Goal: Task Accomplishment & Management: Use online tool/utility

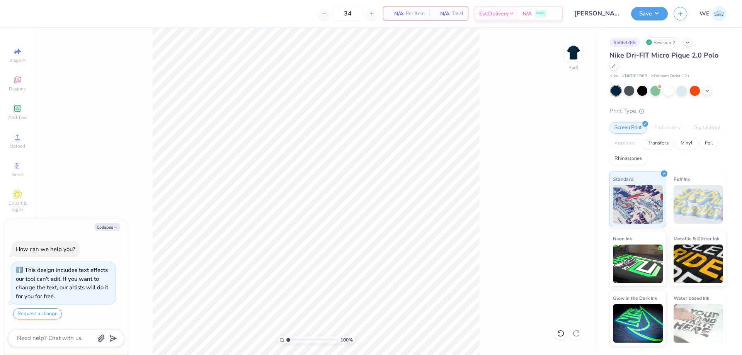
type textarea "x"
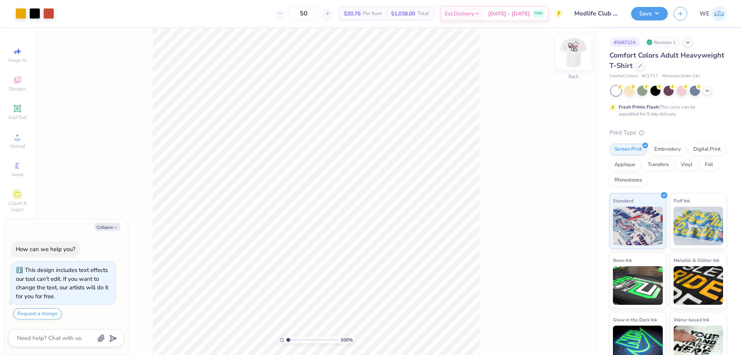
click at [576, 47] on img at bounding box center [573, 52] width 31 height 31
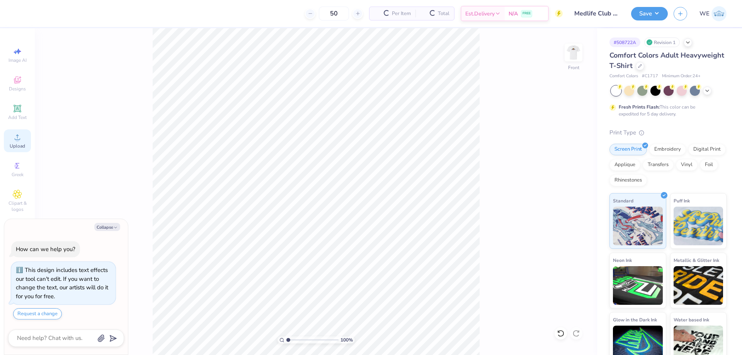
click at [11, 134] on div "Upload" at bounding box center [17, 140] width 27 height 23
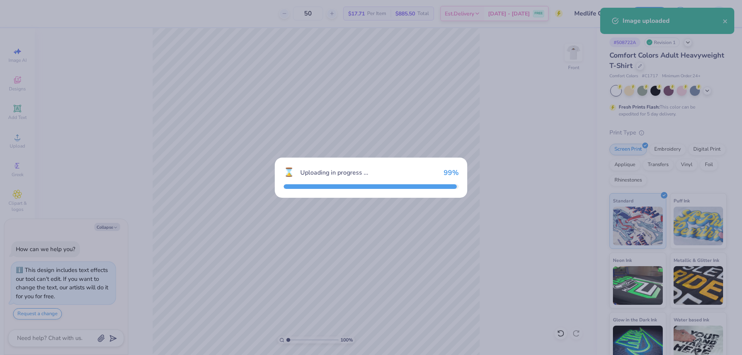
type textarea "x"
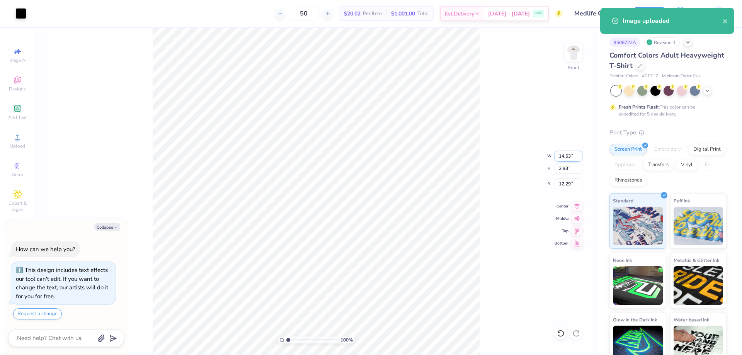
click at [569, 155] on input "14.53" at bounding box center [569, 156] width 28 height 11
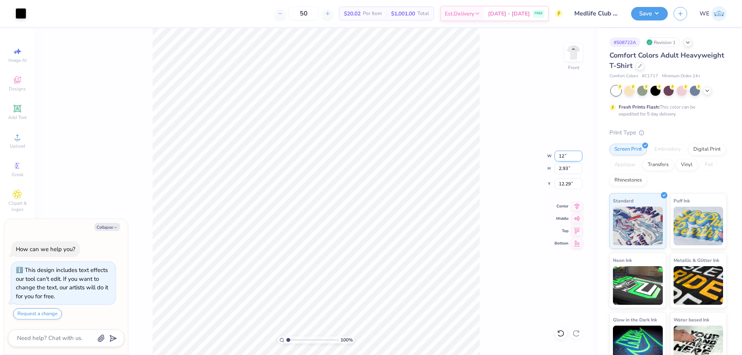
type input "12"
type textarea "x"
type input "12.00"
type input "2.42"
type input "3"
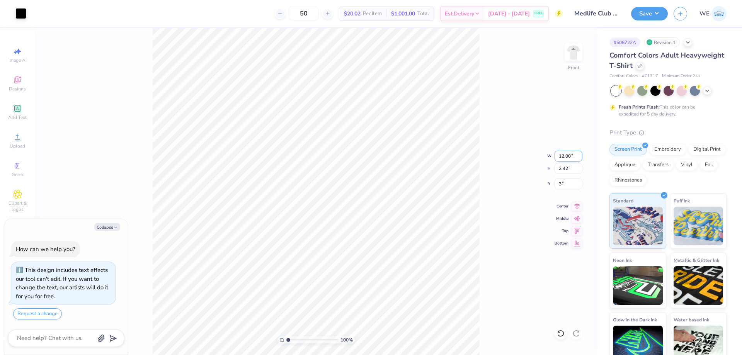
type textarea "x"
type input "3.00"
type textarea "x"
click at [565, 186] on input "3.00" at bounding box center [569, 184] width 28 height 11
type input "4"
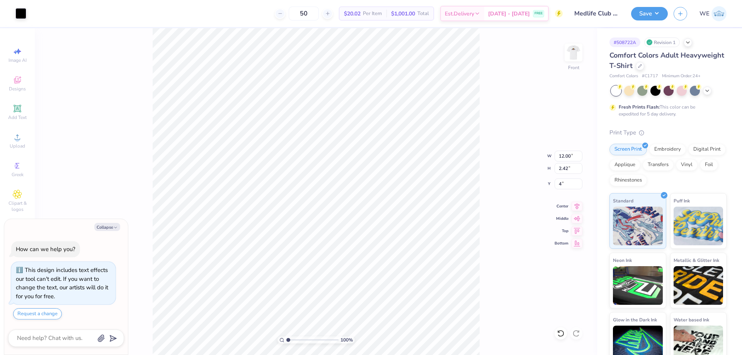
type textarea "x"
type input "4.00"
click at [653, 17] on button "Save" at bounding box center [649, 13] width 37 height 14
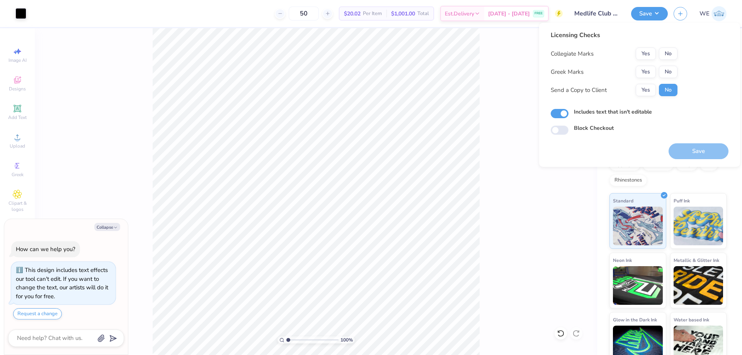
click at [645, 60] on div "Collegiate Marks Yes No Greek Marks Yes No Send a Copy to Client Yes No" at bounding box center [614, 72] width 127 height 49
click at [669, 74] on button "No" at bounding box center [668, 72] width 19 height 12
click at [651, 86] on button "Yes" at bounding box center [646, 90] width 20 height 12
type textarea "x"
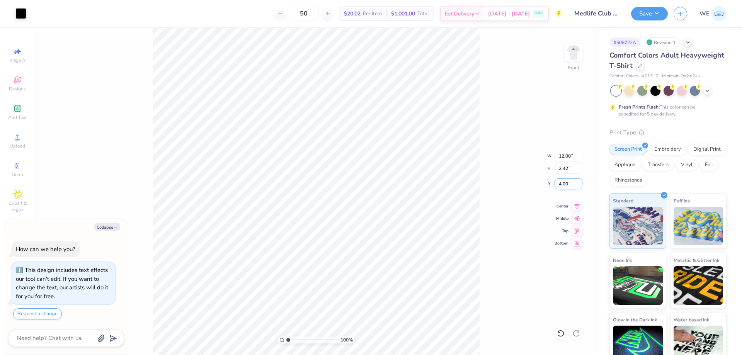
click at [572, 183] on input "4.00" at bounding box center [569, 184] width 28 height 11
type input "3"
type textarea "x"
type input "3.00"
click at [647, 15] on button "Save" at bounding box center [649, 13] width 37 height 14
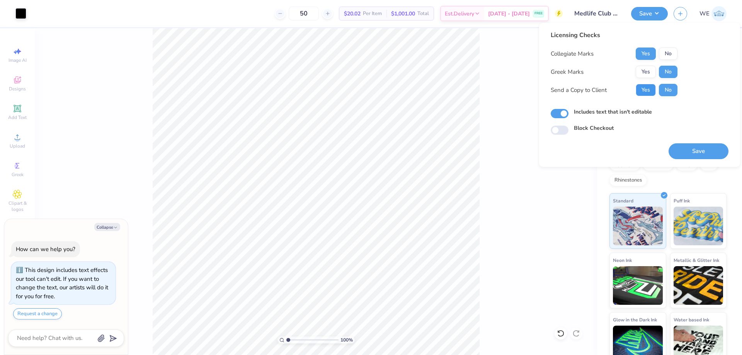
click at [648, 85] on button "Yes" at bounding box center [646, 90] width 20 height 12
click at [688, 151] on button "Save" at bounding box center [699, 151] width 60 height 16
type textarea "x"
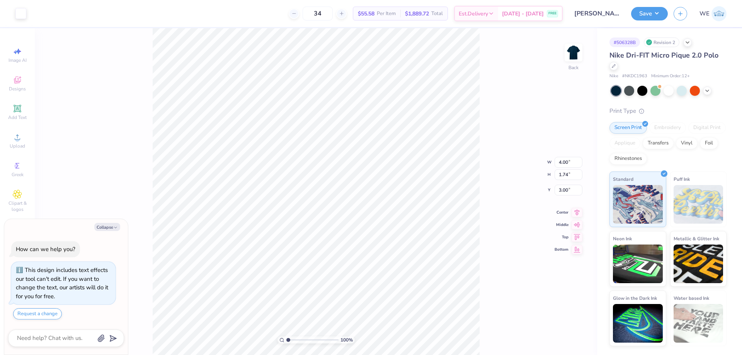
drag, startPoint x: 551, startPoint y: 189, endPoint x: 504, endPoint y: 147, distance: 62.1
click at [550, 188] on div "100 % Back W 4.00 4.00 " H 1.74 1.74 " Y 3.00 3.00 " Center Middle Top Bottom" at bounding box center [316, 191] width 562 height 327
type textarea "x"
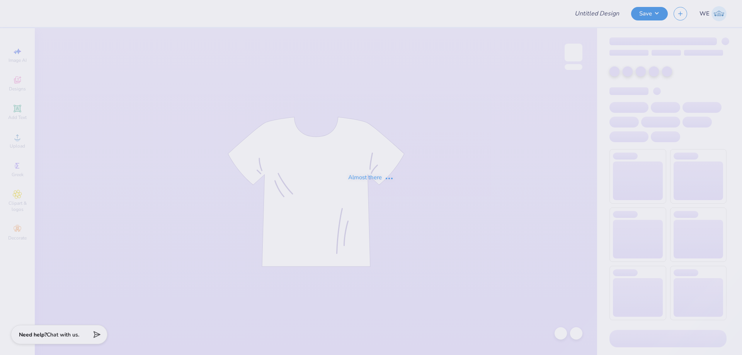
type input "Palm Tree Shirt"
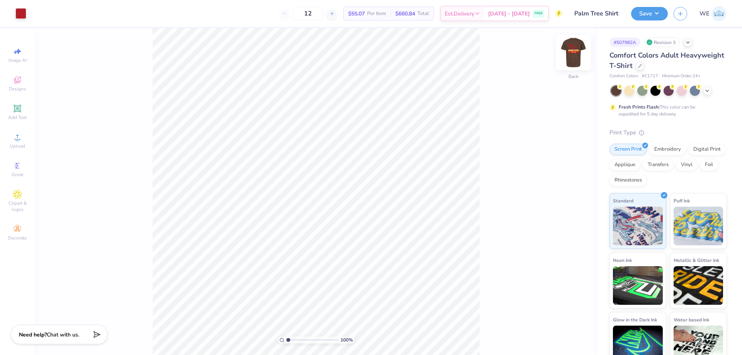
click at [578, 46] on img at bounding box center [573, 52] width 31 height 31
click at [573, 58] on img at bounding box center [573, 52] width 31 height 31
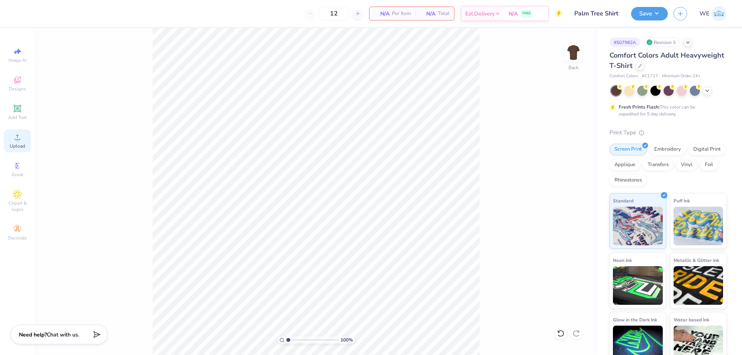
click at [26, 142] on div "Upload" at bounding box center [17, 140] width 27 height 23
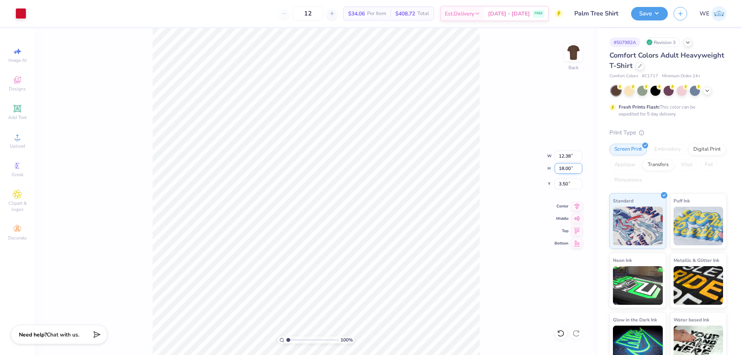
click at [563, 172] on input "18.00" at bounding box center [569, 168] width 28 height 11
type input "3.5"
type input "10.75"
type input "2.41"
type input "3.50"
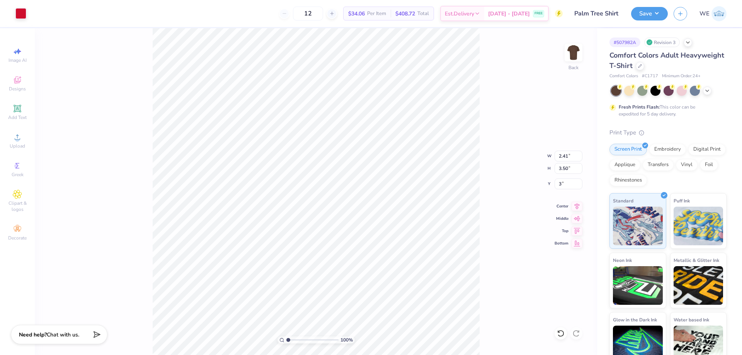
type input "3.00"
click at [562, 186] on input "4.76" at bounding box center [569, 184] width 28 height 11
type input "3.00"
click at [574, 52] on img at bounding box center [573, 52] width 31 height 31
click at [15, 138] on icon at bounding box center [17, 137] width 9 height 9
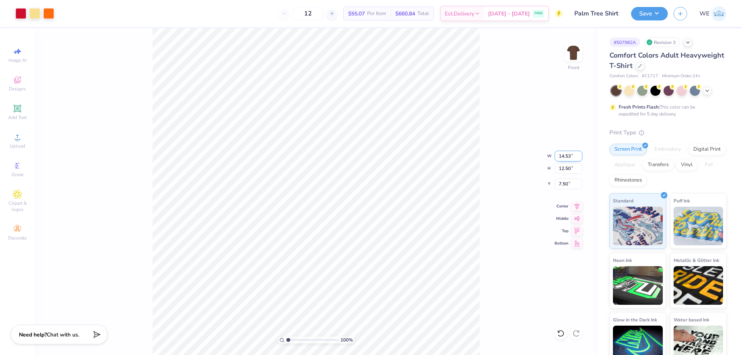
click at [564, 159] on input "14.53" at bounding box center [569, 156] width 28 height 11
type input "12.00"
type input "10.32"
type input "3.00"
click at [642, 15] on button "Save" at bounding box center [649, 13] width 37 height 14
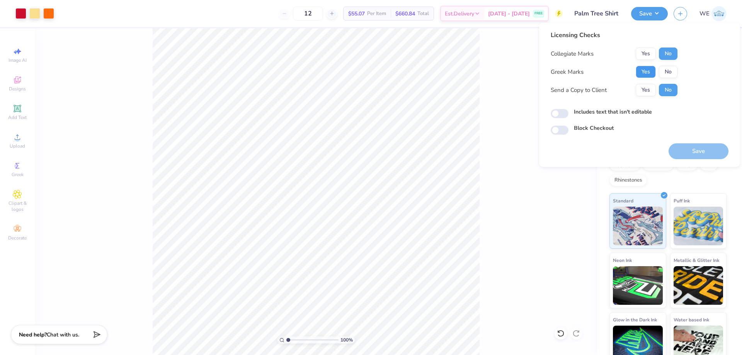
click at [647, 69] on button "Yes" at bounding box center [646, 72] width 20 height 12
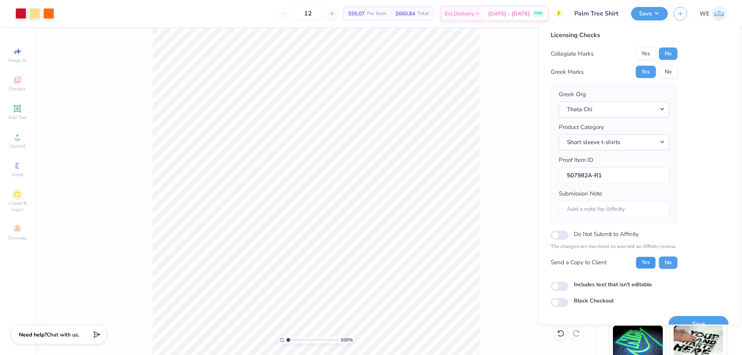
click at [649, 262] on button "Yes" at bounding box center [646, 263] width 20 height 12
click at [558, 286] on input "Includes text that isn't editable" at bounding box center [560, 286] width 18 height 9
checkbox input "true"
click at [678, 319] on button "Save" at bounding box center [699, 324] width 60 height 16
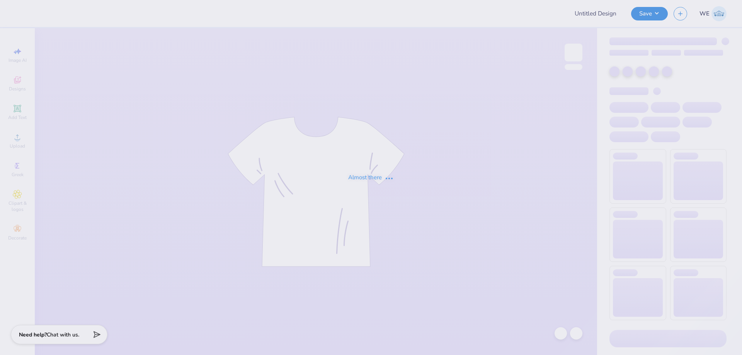
type input "Palm Tree Shirt"
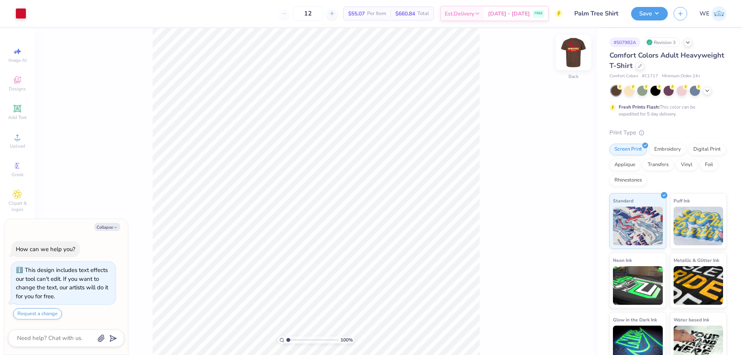
click at [565, 56] on img at bounding box center [573, 52] width 31 height 31
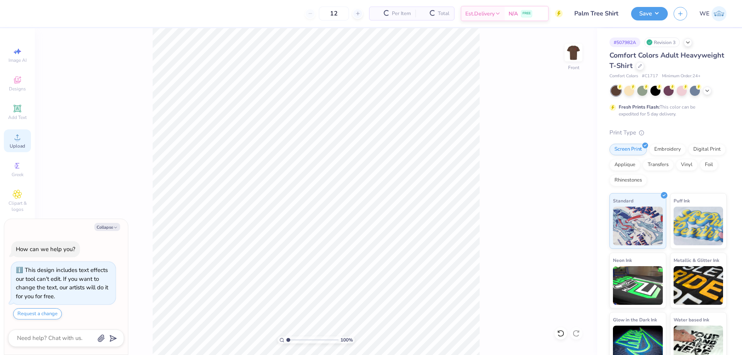
click at [16, 140] on circle at bounding box center [17, 140] width 4 height 4
type textarea "x"
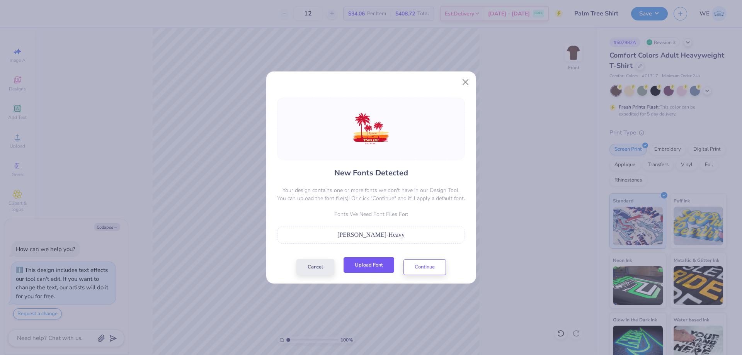
click at [378, 264] on button "Upload Font" at bounding box center [369, 265] width 51 height 16
type textarea "x"
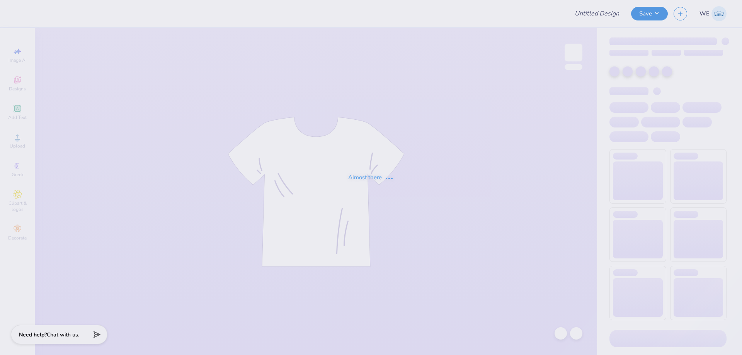
type input "[PERSON_NAME] 2024"
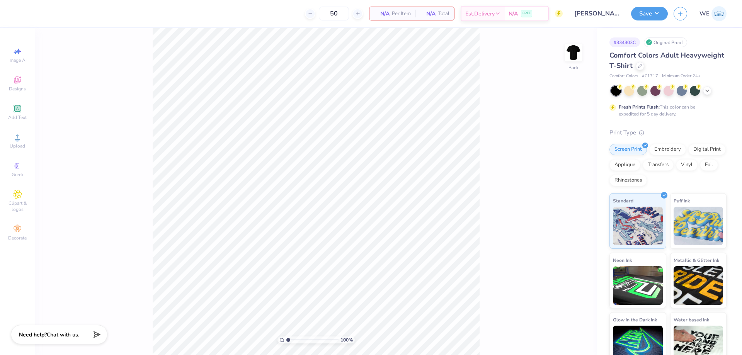
drag, startPoint x: 239, startPoint y: 17, endPoint x: 241, endPoint y: 3, distance: 14.1
click at [239, 17] on div "50 N/A Per Item N/A Total Est. Delivery N/A FREE" at bounding box center [291, 13] width 541 height 27
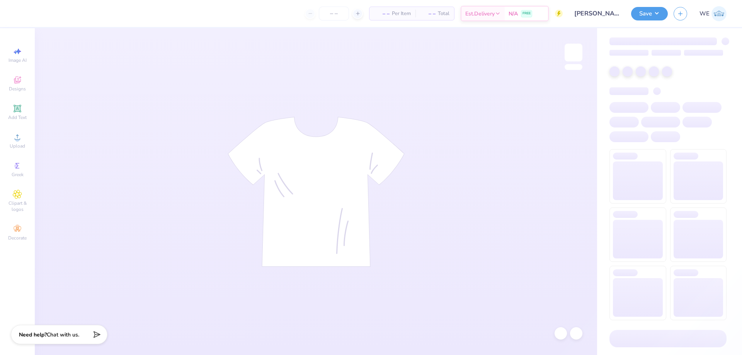
type input "50"
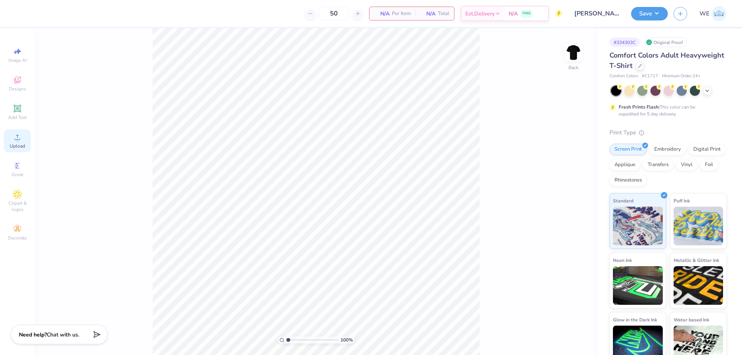
click at [21, 143] on div "Upload" at bounding box center [17, 140] width 27 height 23
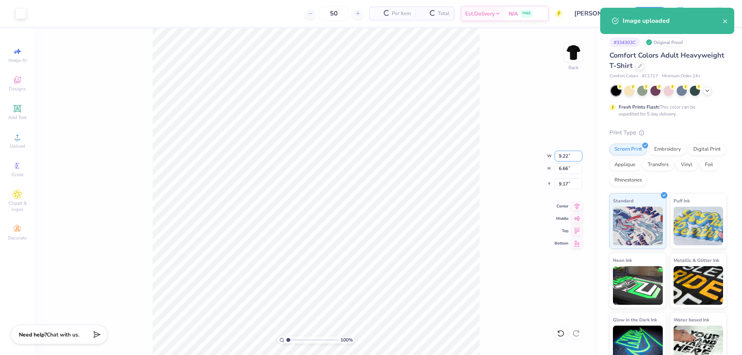
drag, startPoint x: 561, startPoint y: 157, endPoint x: 547, endPoint y: 163, distance: 14.9
click at [560, 157] on input "9.22" at bounding box center [569, 156] width 28 height 11
type input "3.50"
type input "2.53"
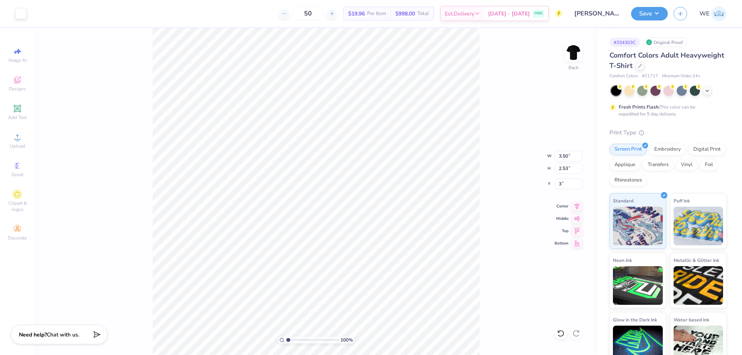
type input "3.00"
click at [568, 184] on input "4.69" at bounding box center [569, 184] width 28 height 11
type input "3.00"
click at [570, 50] on img at bounding box center [573, 52] width 31 height 31
click at [22, 141] on div "Upload" at bounding box center [17, 140] width 27 height 23
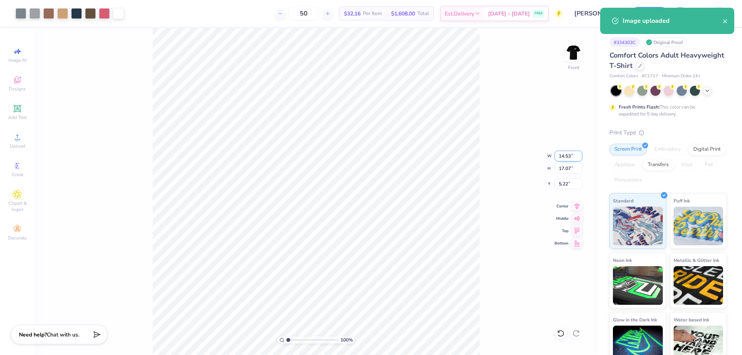
click at [558, 155] on input "14.53" at bounding box center [569, 156] width 28 height 11
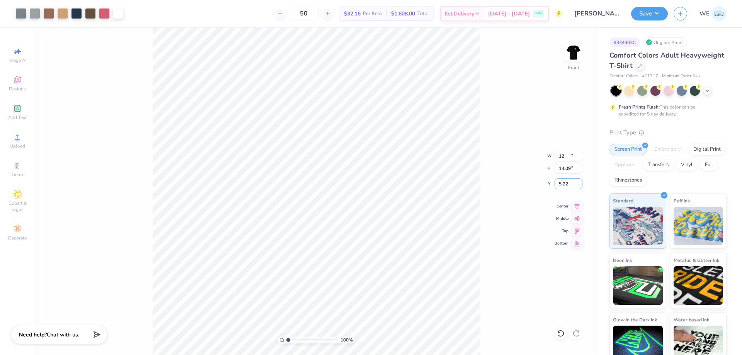
type input "12.00"
type input "14.09"
type input "3.00"
drag, startPoint x: 641, startPoint y: 21, endPoint x: 645, endPoint y: 24, distance: 4.4
click at [642, 20] on div "Save WE" at bounding box center [686, 13] width 111 height 27
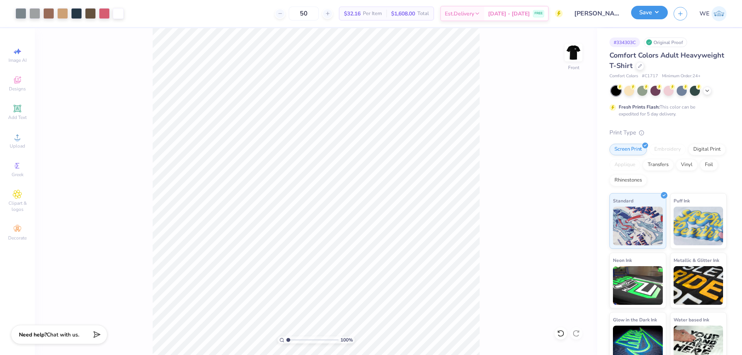
click at [653, 12] on button "Save" at bounding box center [649, 13] width 37 height 14
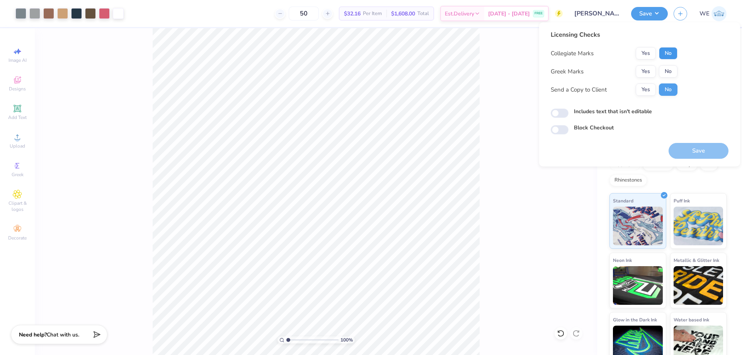
click at [668, 55] on button "No" at bounding box center [668, 53] width 19 height 12
click at [651, 68] on button "Yes" at bounding box center [646, 71] width 20 height 12
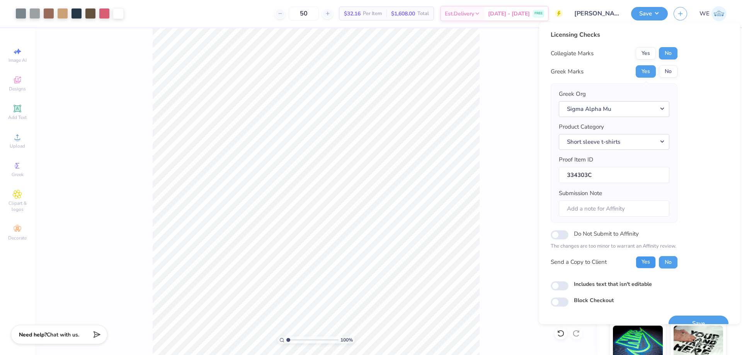
click at [650, 259] on button "Yes" at bounding box center [646, 262] width 20 height 12
click at [548, 285] on div "Licensing Checks Collegiate Marks Yes No Greek Marks Yes No Greek Org Sigma Alp…" at bounding box center [639, 173] width 201 height 302
click at [555, 287] on input "Includes text that isn't editable" at bounding box center [560, 285] width 18 height 9
checkbox input "true"
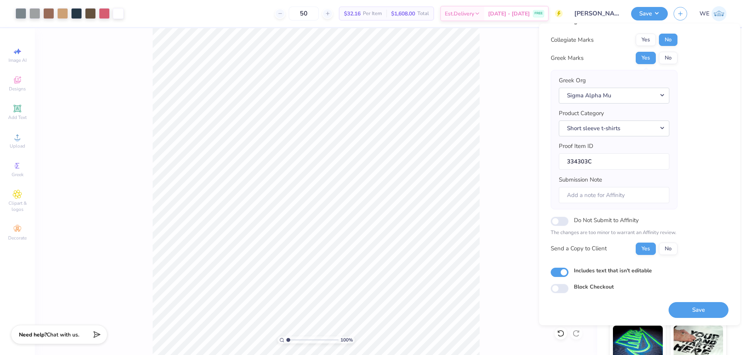
click at [685, 321] on div "Licensing Checks Collegiate Marks Yes No Greek Marks Yes No Greek Org Sigma Alp…" at bounding box center [639, 175] width 201 height 302
click at [684, 311] on button "Save" at bounding box center [699, 310] width 60 height 16
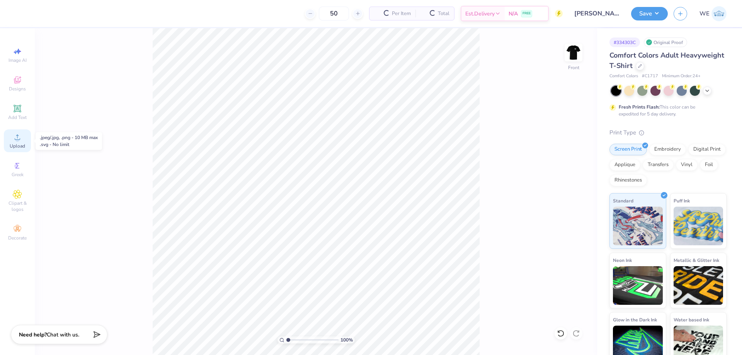
click at [18, 142] on div "Upload" at bounding box center [17, 140] width 27 height 23
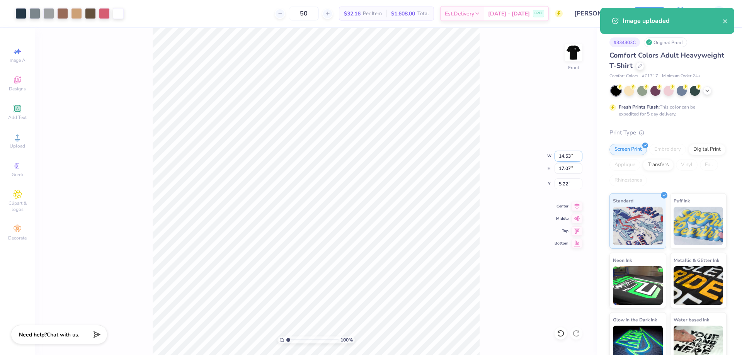
click at [563, 158] on input "14.53" at bounding box center [569, 156] width 28 height 11
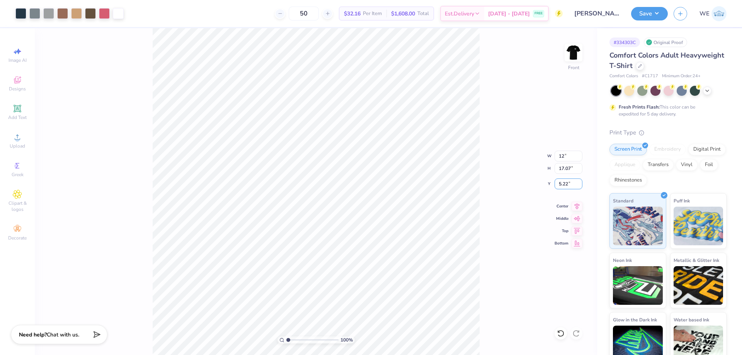
type input "12.00"
type input "14.09"
type input "3.00"
click at [486, 181] on div "100 % Front W 12.00 12.00 " H 14.09 14.09 " Y 3.00 3.00 " Center Middle Top Bot…" at bounding box center [316, 191] width 562 height 327
click at [644, 15] on button "Save" at bounding box center [649, 13] width 37 height 14
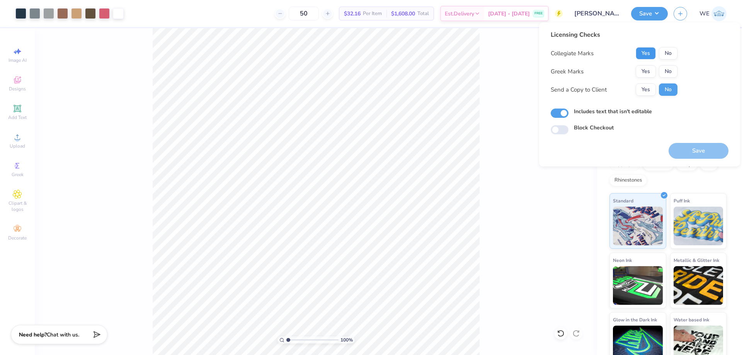
click at [648, 54] on button "Yes" at bounding box center [646, 53] width 20 height 12
click at [659, 57] on button "No" at bounding box center [668, 53] width 19 height 12
click at [639, 71] on button "Yes" at bounding box center [646, 71] width 20 height 12
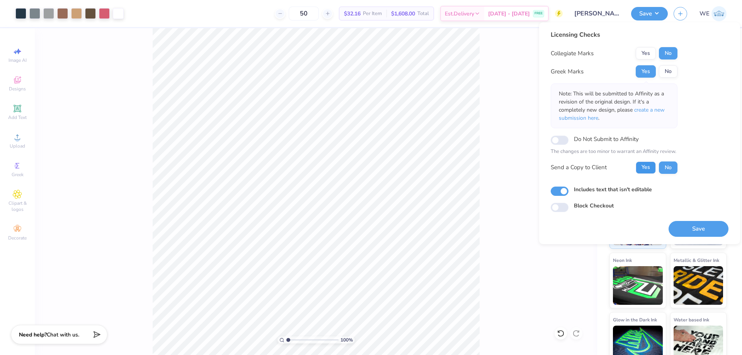
click at [645, 167] on button "Yes" at bounding box center [646, 168] width 20 height 12
click at [684, 229] on button "Save" at bounding box center [699, 229] width 60 height 16
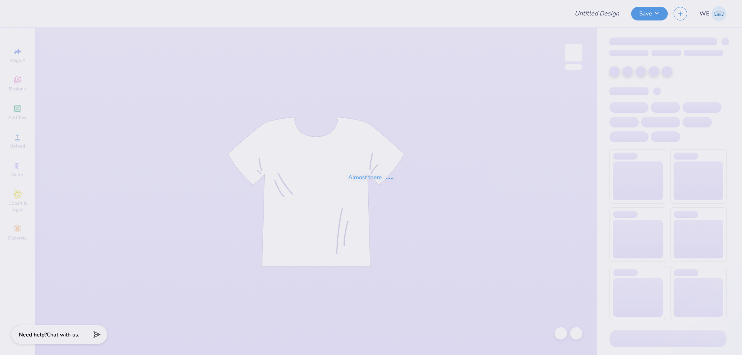
type input "bid day shirts"
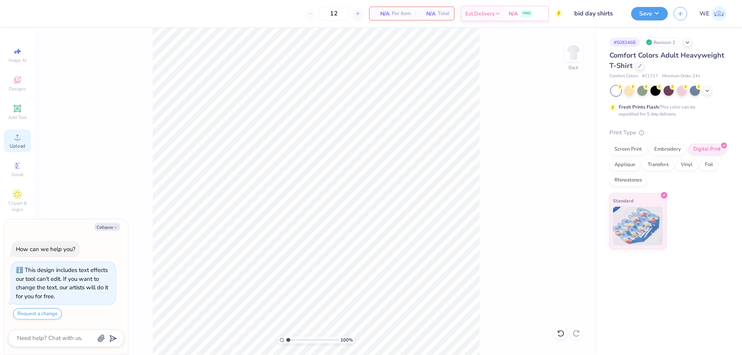
click at [15, 136] on icon at bounding box center [17, 137] width 9 height 9
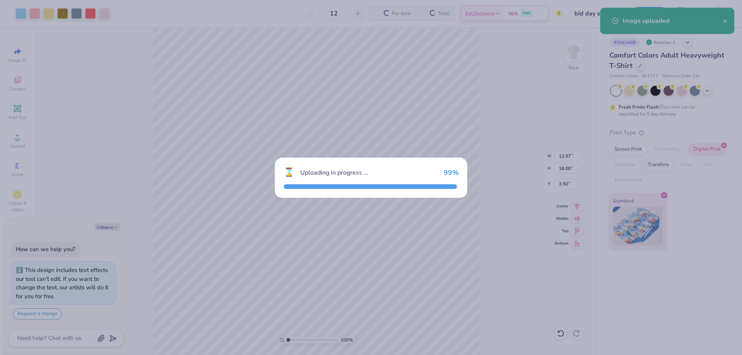
type textarea "x"
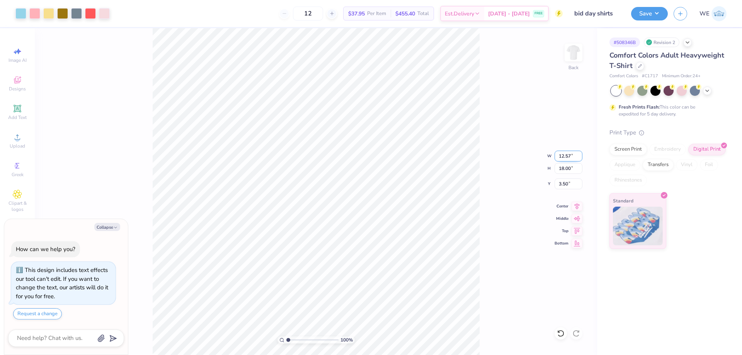
click at [572, 156] on input "12.57" at bounding box center [569, 156] width 28 height 11
type input "11"
type textarea "x"
type input "11.00"
type input "15.74"
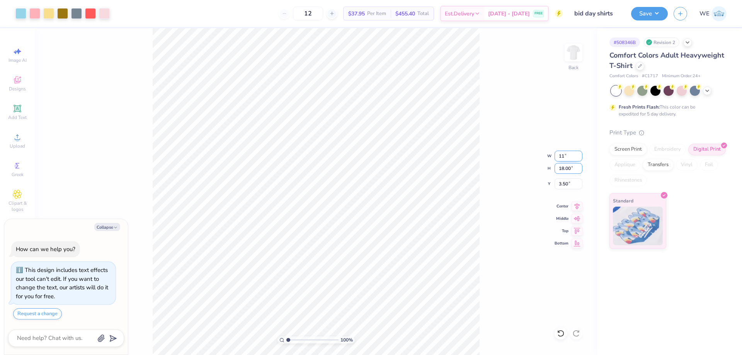
type input "4.63"
click at [565, 174] on div "100 % Back W 11.00 11.00 " H 15.74 15.74 " Y 4.63 4.63 " Center Middle Top Bott…" at bounding box center [316, 191] width 562 height 327
click at [565, 170] on div "100 % Back W 11.00 H 15.74 Y 4.63 Center Middle Top Bottom" at bounding box center [316, 191] width 562 height 327
type textarea "x"
click at [558, 169] on input "15.74" at bounding box center [569, 168] width 28 height 11
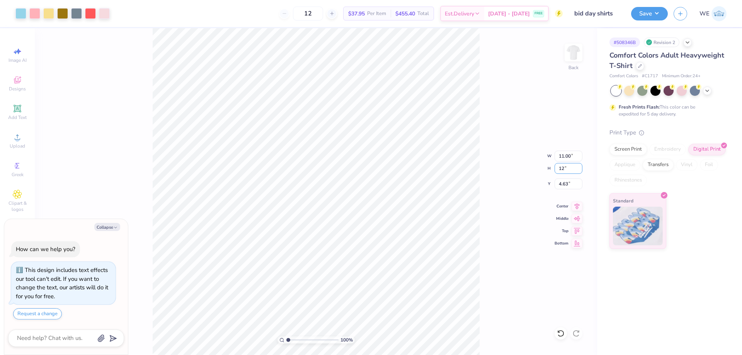
type input "12"
type textarea "x"
type input "8.38"
type input "12.00"
type input "6.50"
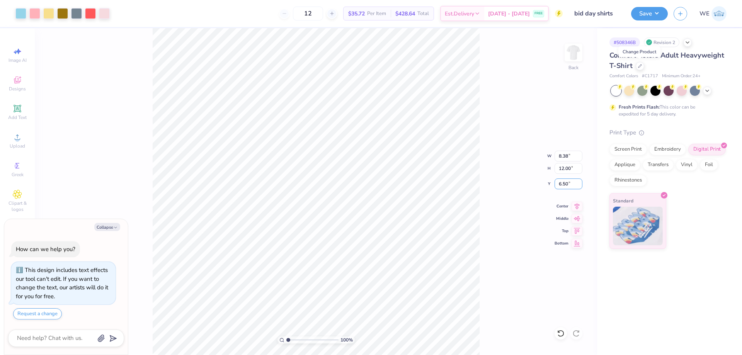
type textarea "x"
type input "3"
type textarea "x"
type input "3.00"
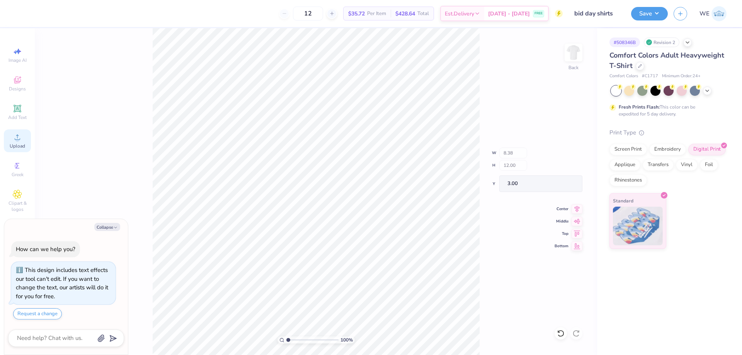
click at [14, 141] on icon at bounding box center [17, 137] width 9 height 9
type textarea "x"
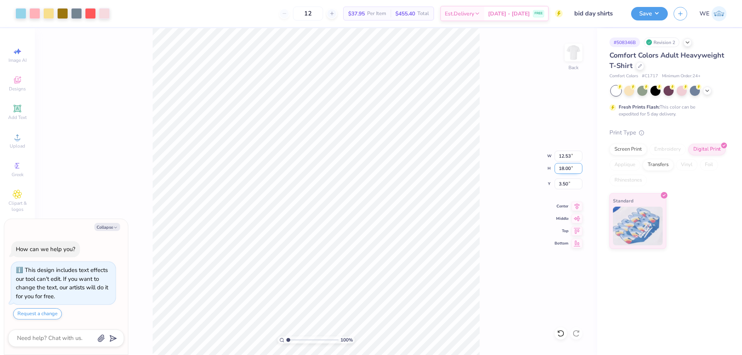
click at [563, 170] on input "18.00" at bounding box center [569, 168] width 28 height 11
type input "12"
type textarea "x"
type input "8.35"
type input "12.00"
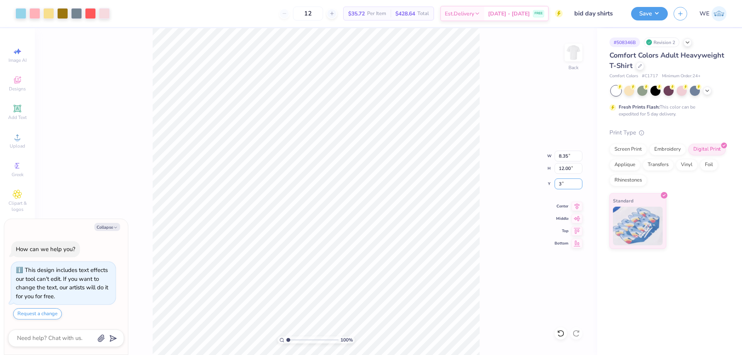
type input "3"
type textarea "x"
type input "3.00"
type textarea "x"
click at [569, 164] on input "12.00" at bounding box center [569, 168] width 28 height 11
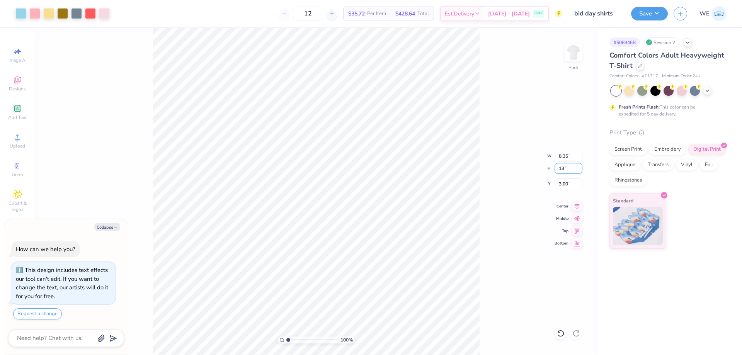
type input "13"
type textarea "x"
type input "9.05"
type input "13.00"
type input "3"
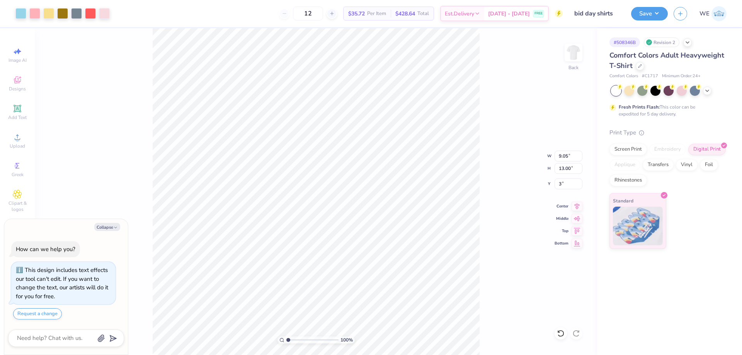
type textarea "x"
type input "3.00"
click at [653, 12] on button "Save" at bounding box center [649, 13] width 37 height 14
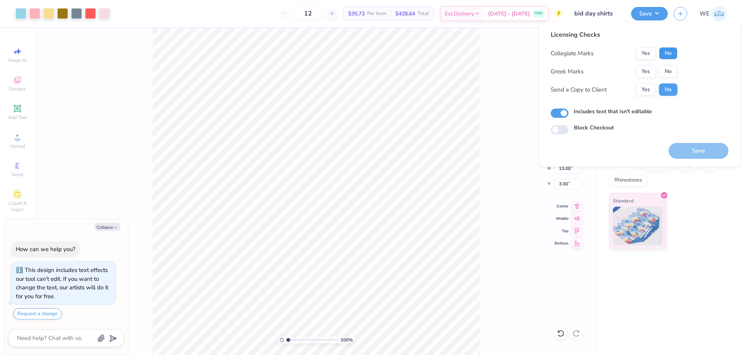
click at [669, 52] on button "No" at bounding box center [668, 53] width 19 height 12
click at [645, 72] on button "Yes" at bounding box center [646, 71] width 20 height 12
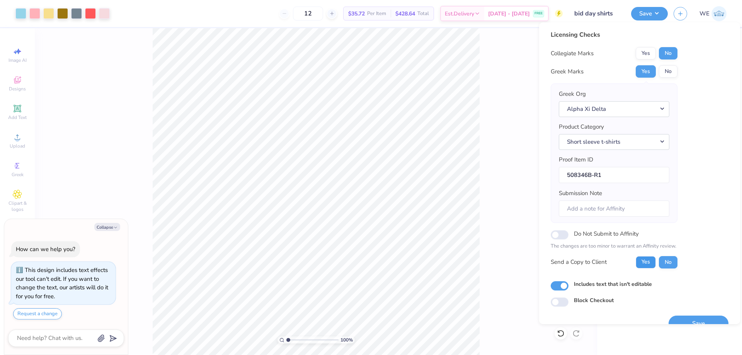
click at [644, 260] on button "Yes" at bounding box center [646, 262] width 20 height 12
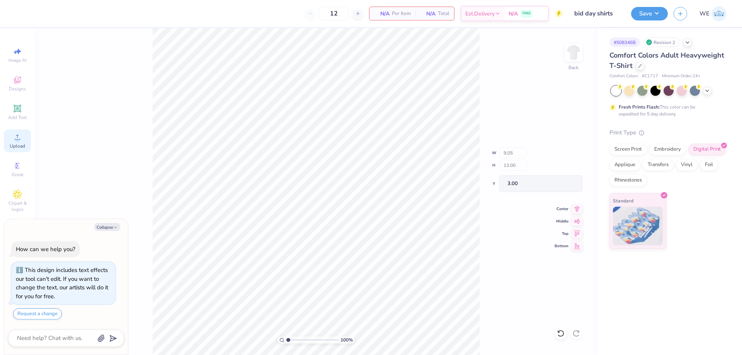
click at [16, 139] on circle at bounding box center [17, 140] width 4 height 4
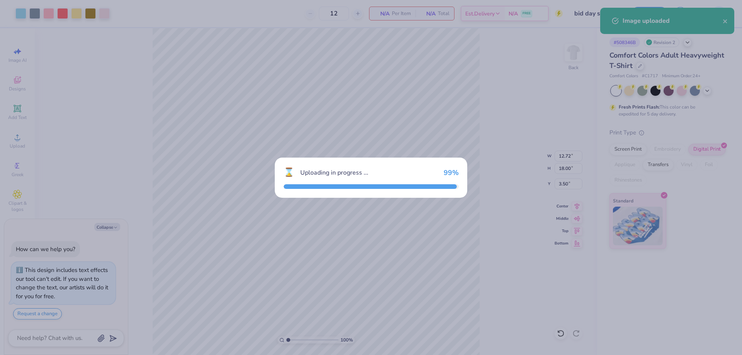
type textarea "x"
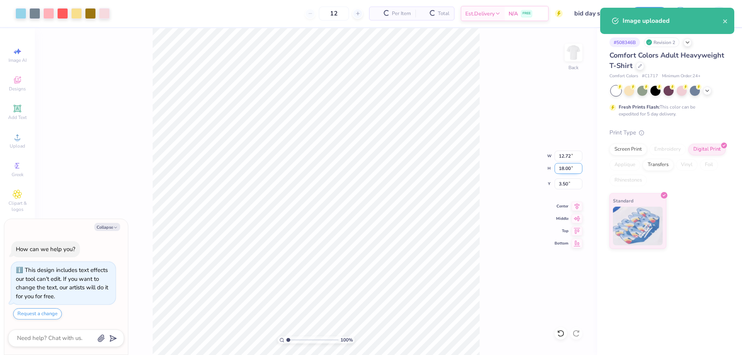
click at [567, 170] on input "18.00" at bounding box center [569, 168] width 28 height 11
type input "12"
type textarea "x"
type input "8.48"
type input "12.00"
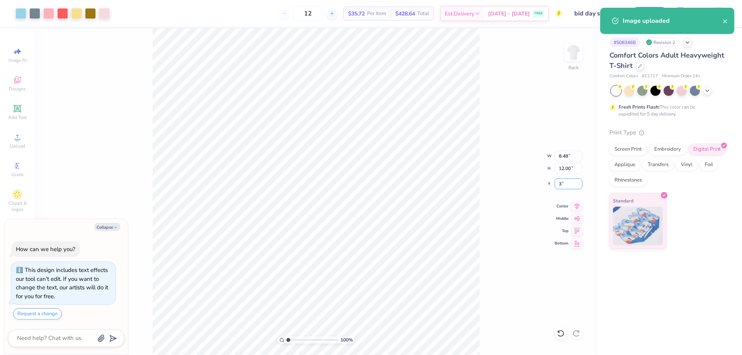
type input "3"
type textarea "x"
type input "3.00"
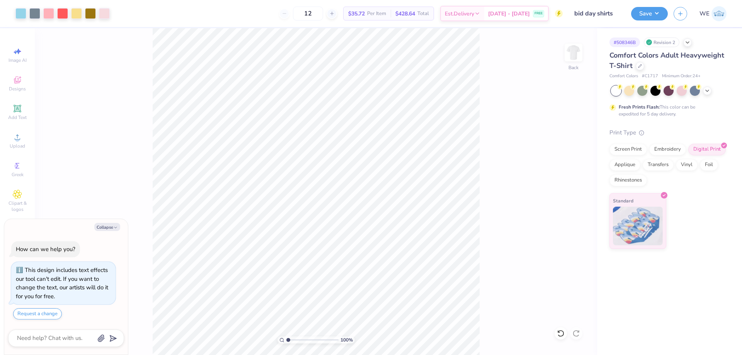
type textarea "x"
click at [569, 172] on input "12.00" at bounding box center [569, 168] width 28 height 11
type input "13"
type textarea "x"
type input "9.19"
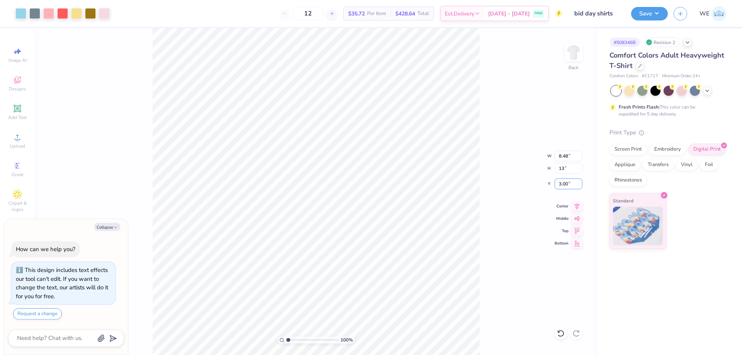
type input "13.00"
type input "2.50"
type textarea "x"
click at [562, 186] on input "2.50" at bounding box center [569, 184] width 28 height 11
type input "3"
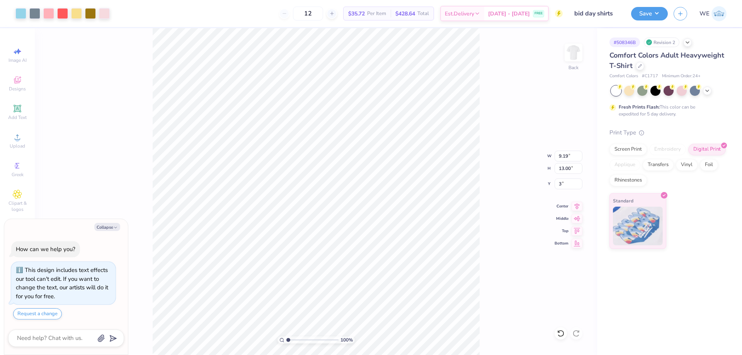
type textarea "x"
type input "3.00"
type textarea "x"
click at [564, 167] on input "13.00" at bounding box center [569, 168] width 28 height 11
type input "12.5"
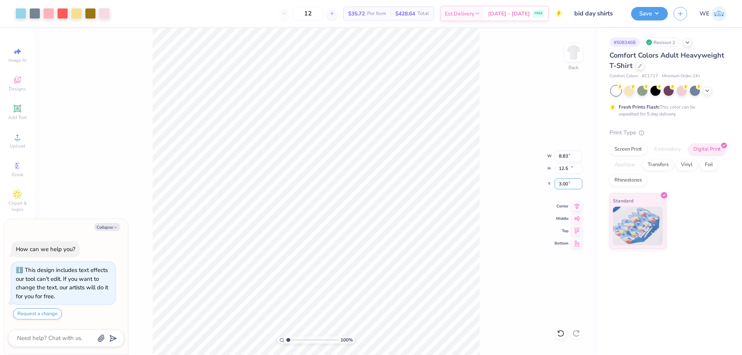
type textarea "x"
type input "8.83"
type input "12.50"
type input "3.25"
type textarea "x"
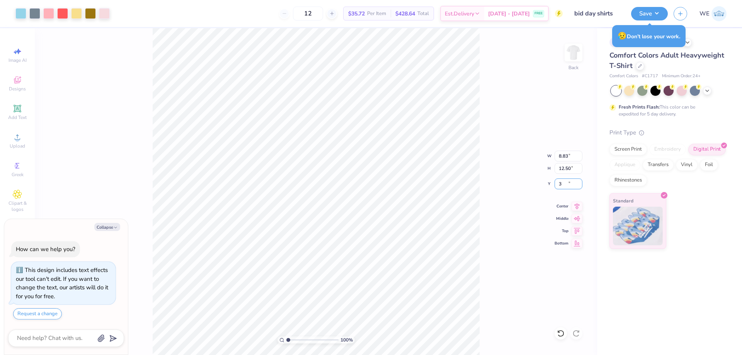
type input "3"
type textarea "x"
type input "3.00"
click at [480, 204] on div "100 % Back W 8.83 8.83 " H 12.50 12.50 " Y 3.00 3.00 " Center Middle Top Bottom" at bounding box center [316, 191] width 562 height 327
click at [648, 12] on button "Save" at bounding box center [649, 13] width 37 height 14
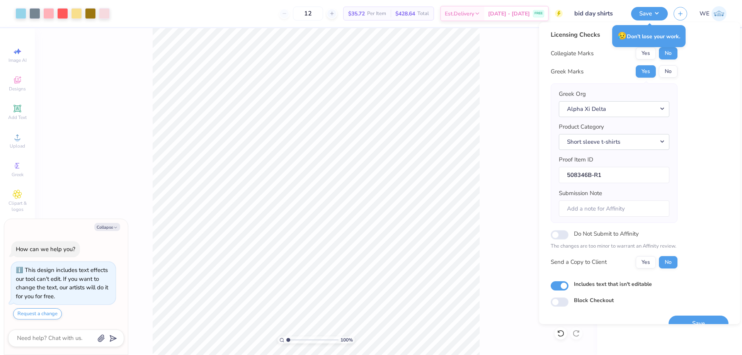
type textarea "x"
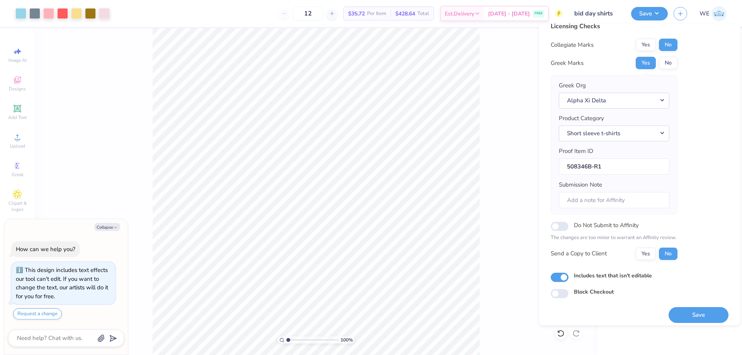
scroll to position [15, 0]
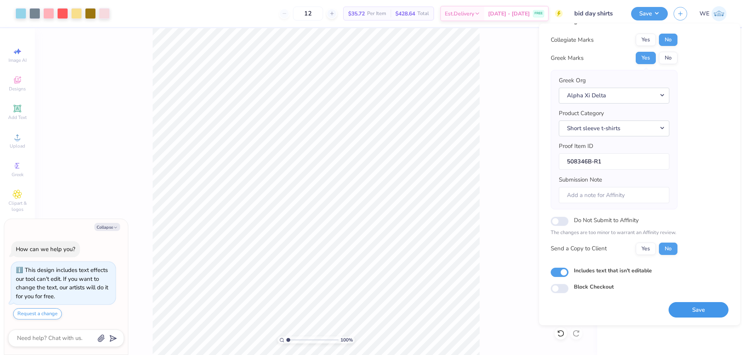
click at [697, 310] on button "Save" at bounding box center [699, 310] width 60 height 16
type textarea "x"
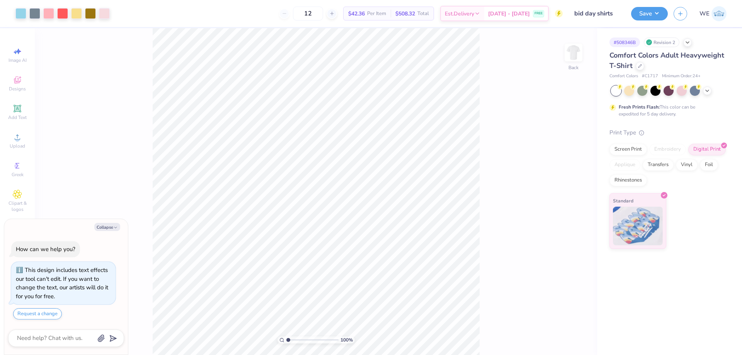
type textarea "x"
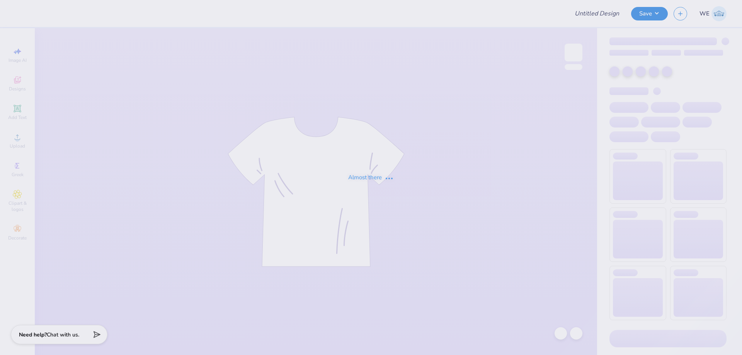
type input "Rush Pi Kappa Phi 2025"
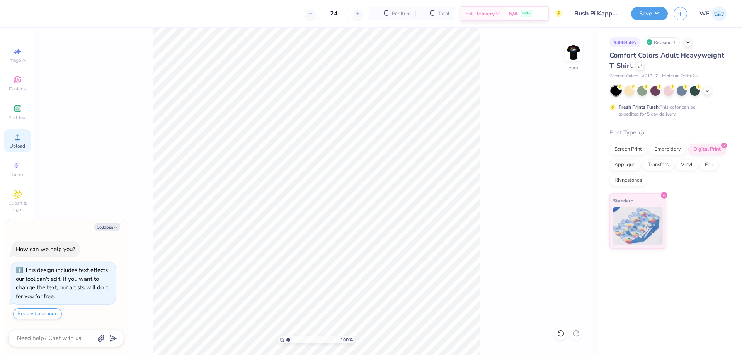
click at [17, 141] on circle at bounding box center [17, 140] width 4 height 4
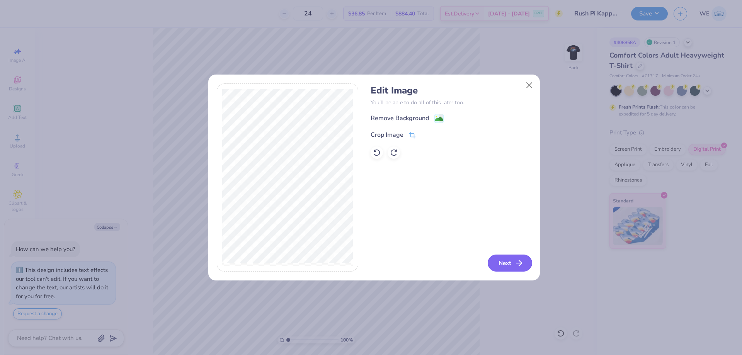
click at [492, 269] on button "Next" at bounding box center [510, 263] width 44 height 17
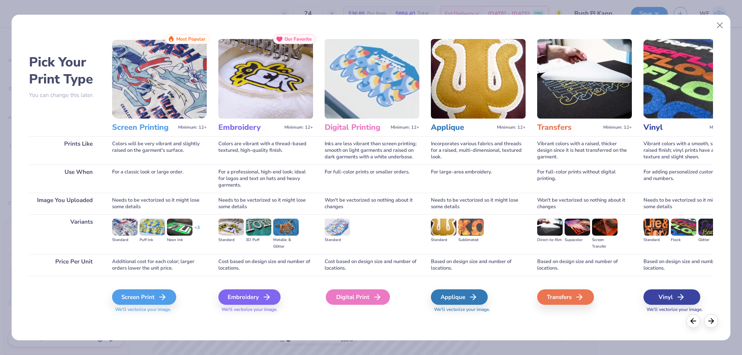
click at [373, 294] on icon at bounding box center [377, 297] width 9 height 9
type textarea "x"
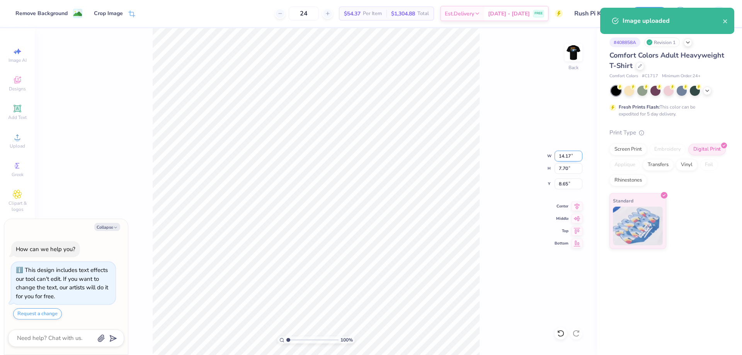
click at [568, 155] on input "14.17" at bounding box center [569, 156] width 28 height 11
type input "4"
type textarea "x"
type input "4.00"
type input "2.17"
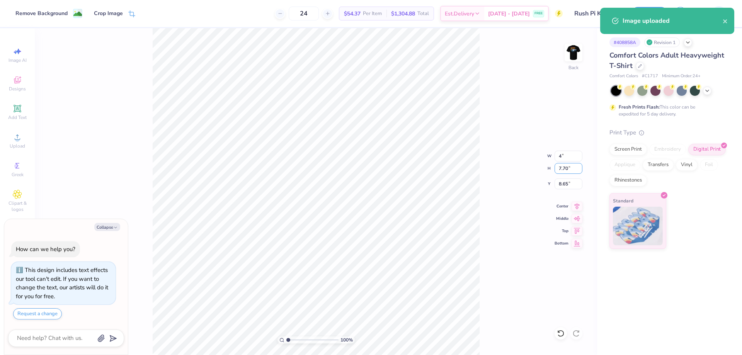
type input "11.41"
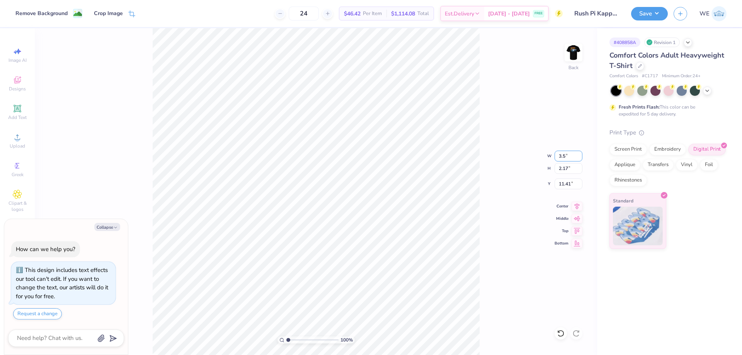
type input "3.5"
type textarea "x"
type input "3.50"
type input "1.90"
type input "3"
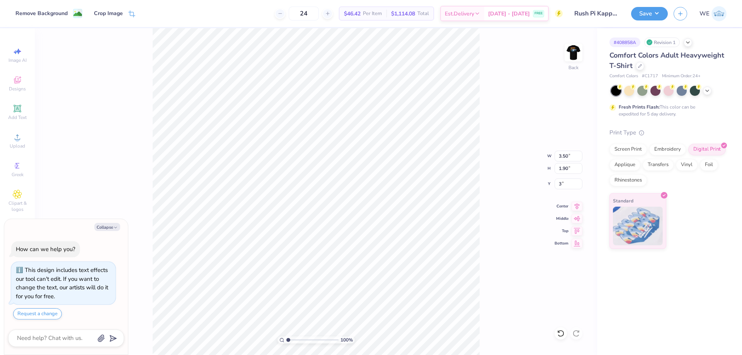
type textarea "x"
type input "3.00"
type textarea "x"
click at [567, 188] on input "4.87" at bounding box center [569, 184] width 28 height 11
type input "3"
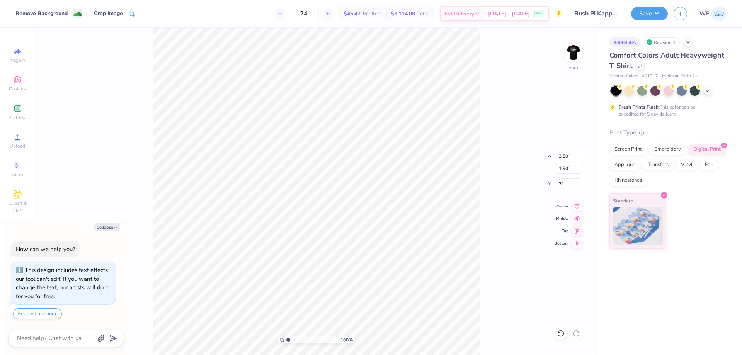
type textarea "x"
type input "3.00"
click at [580, 55] on img at bounding box center [573, 52] width 31 height 31
click at [5, 143] on div "Upload" at bounding box center [17, 140] width 27 height 23
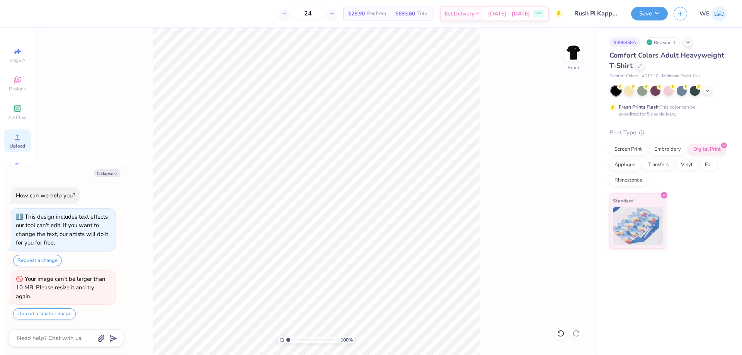
click at [19, 140] on icon at bounding box center [17, 136] width 5 height 5
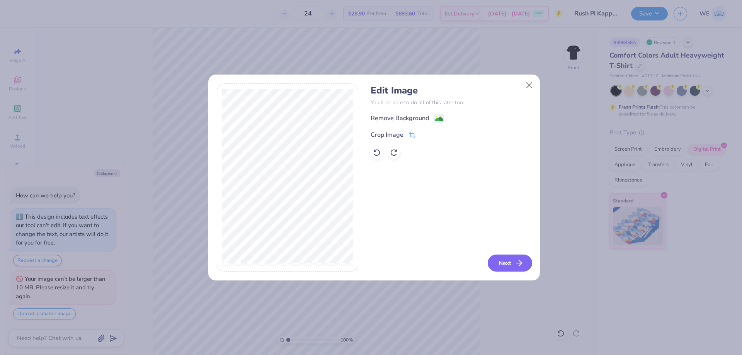
click at [500, 261] on button "Next" at bounding box center [510, 263] width 44 height 17
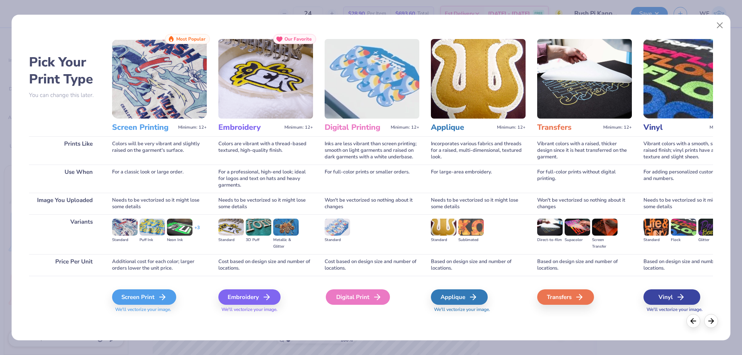
click at [364, 298] on div "Digital Print" at bounding box center [358, 296] width 64 height 15
click at [356, 299] on div "Digital Print" at bounding box center [358, 296] width 64 height 15
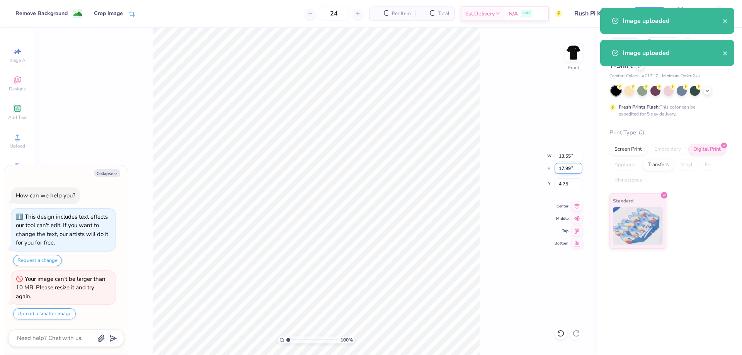
type textarea "x"
click at [567, 169] on input "17.99" at bounding box center [569, 168] width 28 height 11
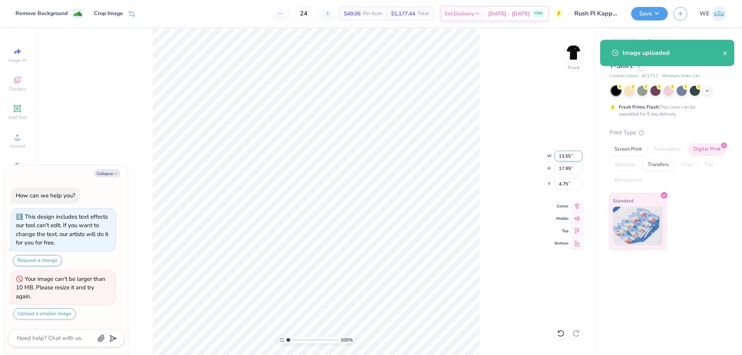
click at [563, 158] on input "13.55" at bounding box center [569, 156] width 28 height 11
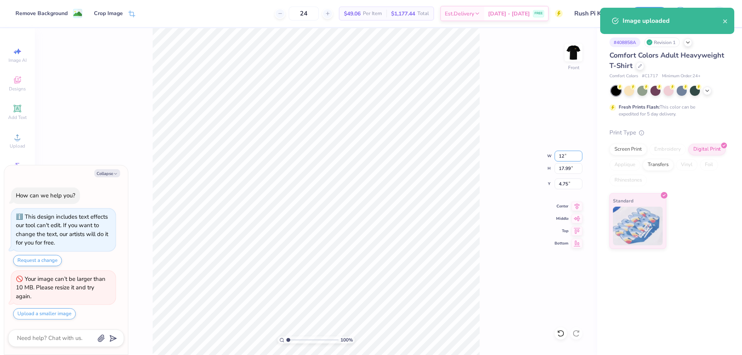
type input "12"
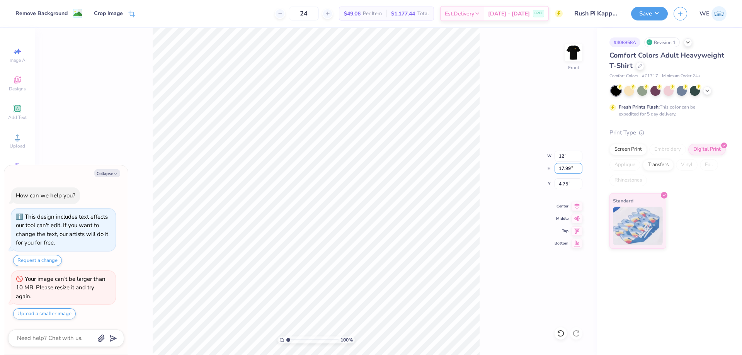
type textarea "x"
type input "12.00"
type input "15.94"
type input "5.78"
type textarea "x"
